Goal: Task Accomplishment & Management: Manage account settings

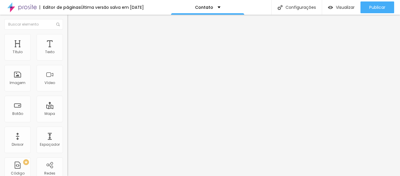
click at [67, 87] on button "button" at bounding box center [71, 84] width 8 height 6
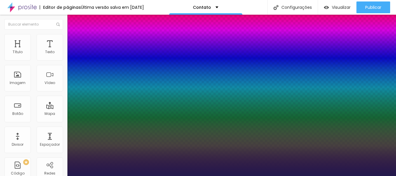
type input "1"
click at [361, 175] on div at bounding box center [198, 176] width 396 height 0
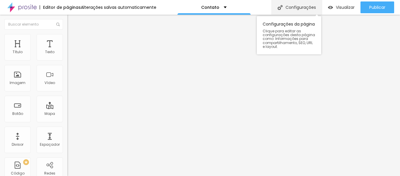
click at [288, 9] on font "Configurações" at bounding box center [301, 7] width 30 height 6
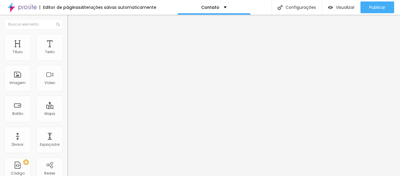
click at [73, 40] on font "Estilo" at bounding box center [77, 37] width 9 height 5
type input "336"
type input "367"
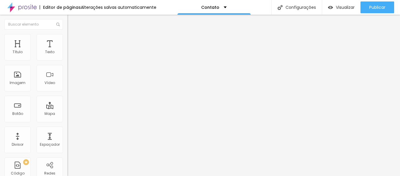
type input "393"
type input "424"
type input "465"
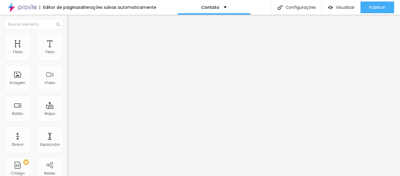
type input "465"
type input "511"
type input "545"
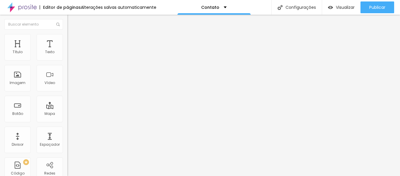
type input "616"
type input "651"
type input "700"
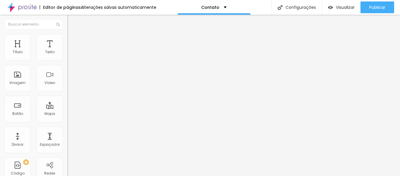
type input "700"
type input "719"
type input "734"
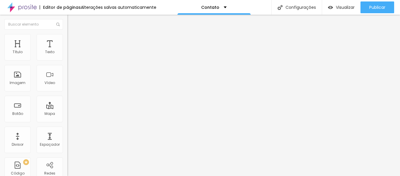
type input "760"
type input "764"
type input "772"
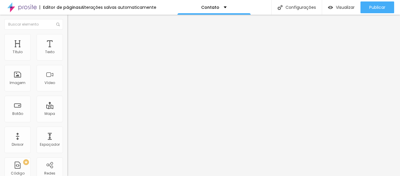
type input "772"
type input "779"
type input "800"
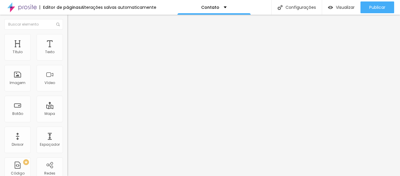
type input "768"
type input "643"
type input "624"
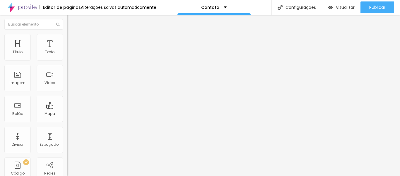
type input "624"
type input "613"
type input "556"
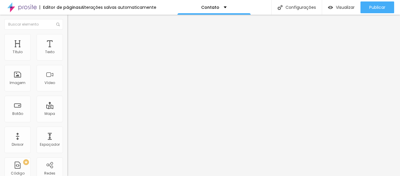
type input "522"
type input "495"
type input "488"
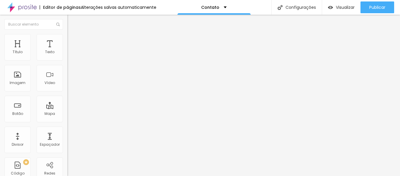
type input "488"
type input "476"
type input "461"
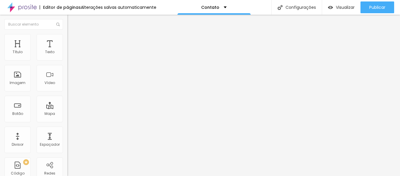
type input "454"
type input "446"
type input "439"
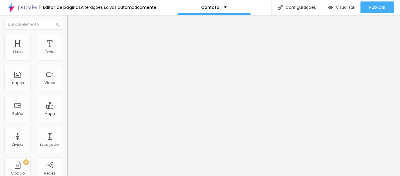
type input "439"
type input "435"
type input "427"
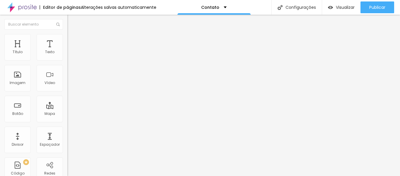
type input "420"
type input "412"
type input "408"
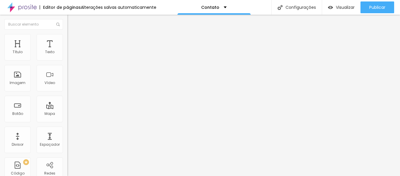
type input "408"
type input "405"
type input "401"
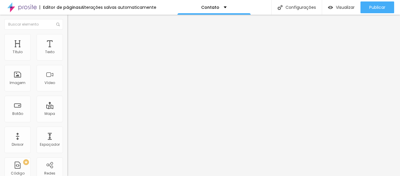
type input "393"
type input "386"
type input "378"
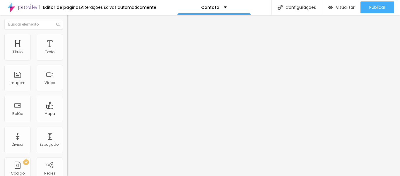
type input "378"
type input "374"
type input "363"
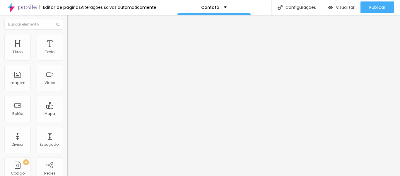
type input "352"
type input "336"
type input "329"
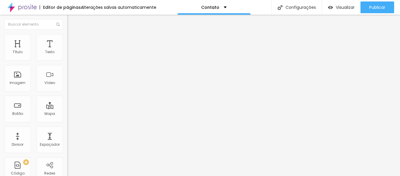
type input "329"
type input "287"
type input "280"
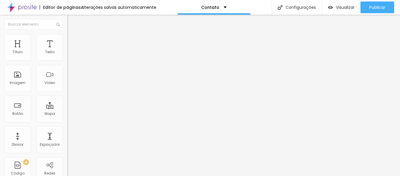
type input "272"
type input "265"
type input "261"
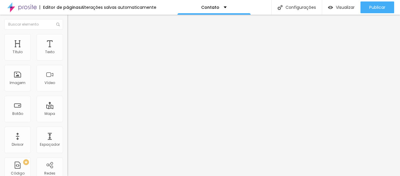
type input "261"
type input "253"
drag, startPoint x: 22, startPoint y: 79, endPoint x: 18, endPoint y: 80, distance: 4.1
type input "253"
click at [67, 75] on input "range" at bounding box center [86, 72] width 38 height 5
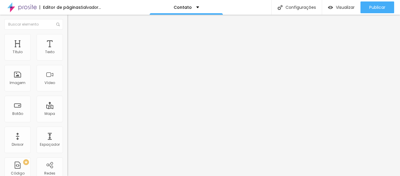
click at [67, 53] on span "Encaixotado" at bounding box center [78, 50] width 23 height 5
click at [67, 62] on font "Completo" at bounding box center [76, 59] width 18 height 5
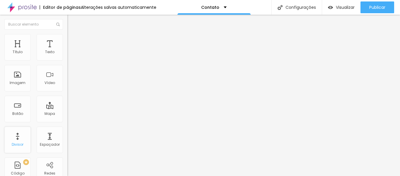
click at [15, 139] on div "Divisor" at bounding box center [17, 139] width 26 height 26
click at [72, 21] on img "button" at bounding box center [74, 21] width 5 height 5
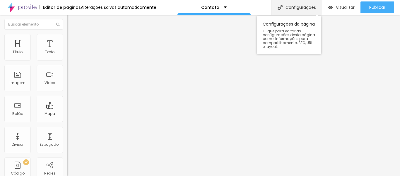
click at [286, 7] on font "Configurações" at bounding box center [301, 7] width 30 height 6
